Goal: Find contact information: Find contact information

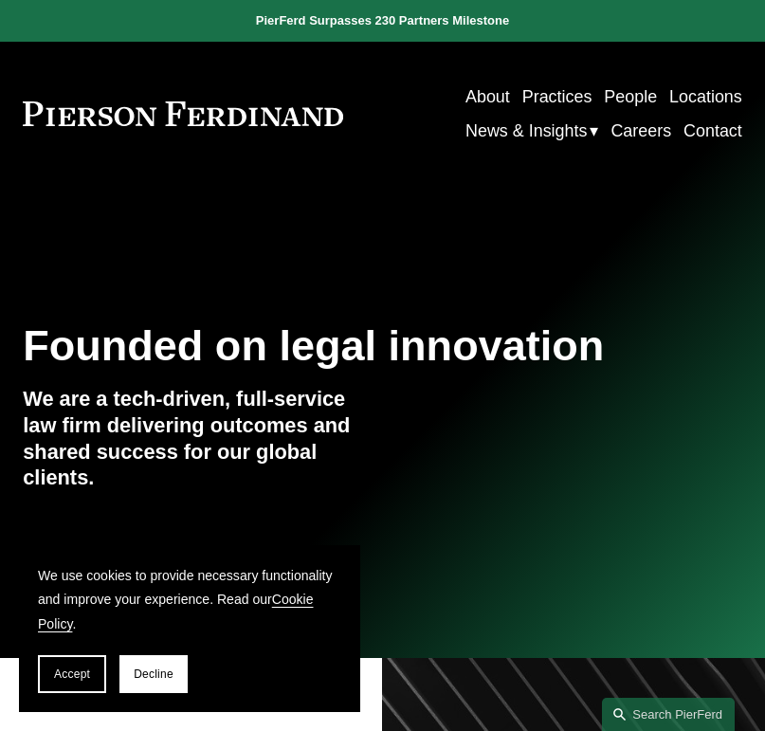
click at [625, 92] on link "People" at bounding box center [630, 97] width 53 height 34
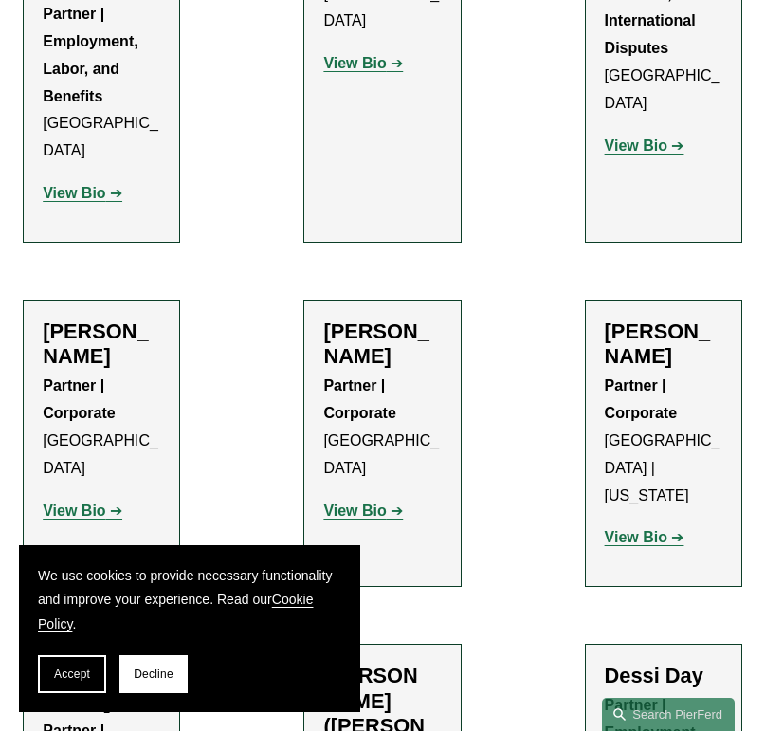
scroll to position [6543, 0]
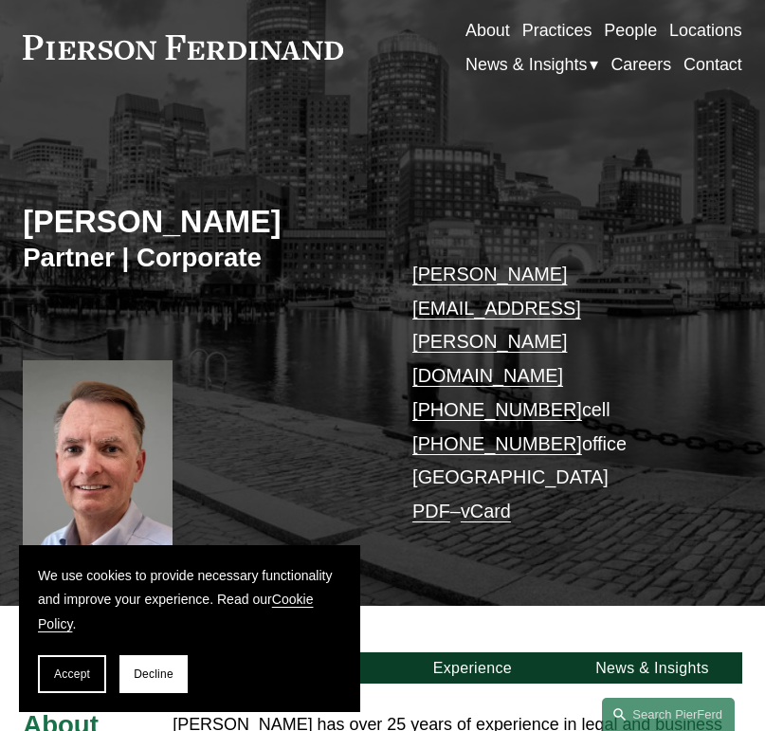
scroll to position [95, 0]
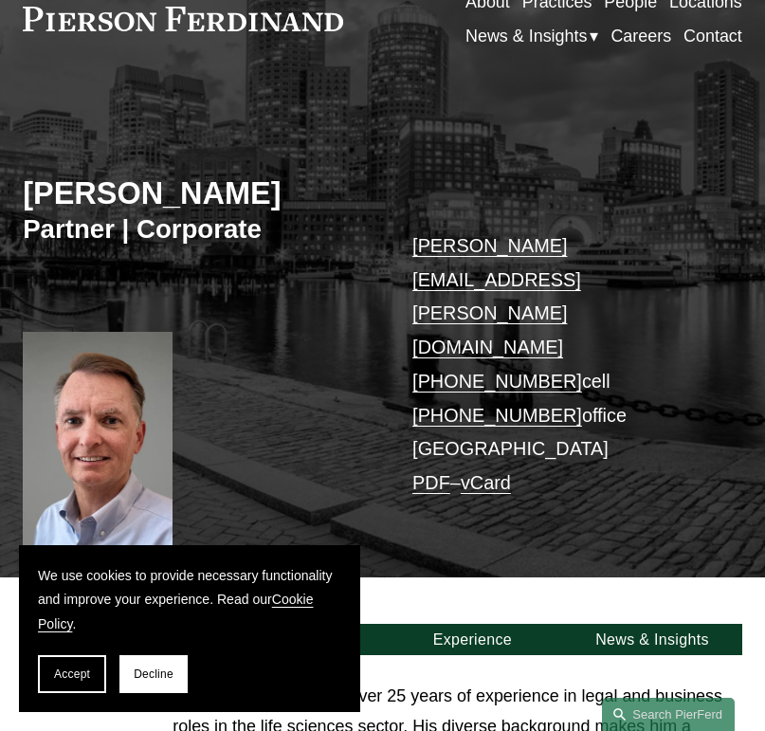
click at [448, 472] on link "PDF" at bounding box center [431, 482] width 38 height 21
